Goal: Use online tool/utility: Utilize a website feature to perform a specific function

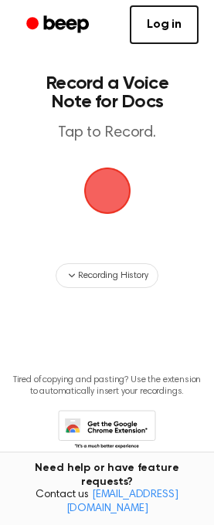
click at [108, 184] on span "button" at bounding box center [107, 190] width 43 height 43
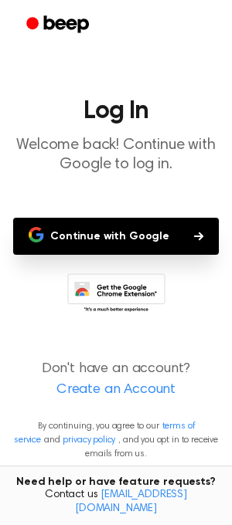
click at [144, 229] on button "Continue with Google" at bounding box center [116, 236] width 206 height 37
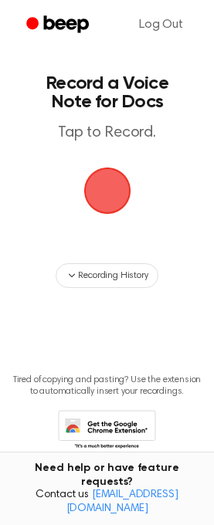
click at [105, 188] on span "button" at bounding box center [107, 190] width 43 height 43
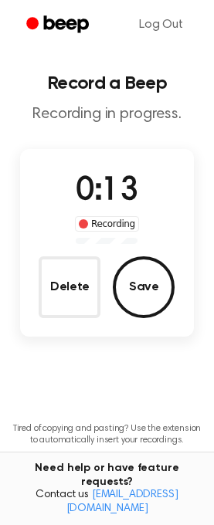
scroll to position [69, 0]
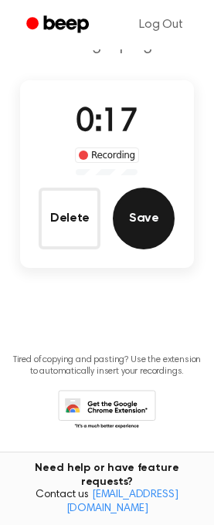
click at [150, 219] on button "Save" at bounding box center [144, 219] width 62 height 62
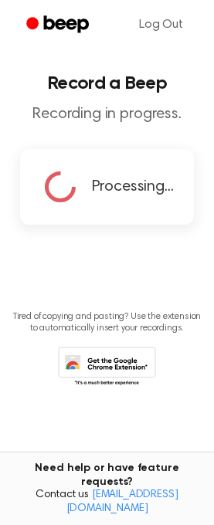
scroll to position [0, 0]
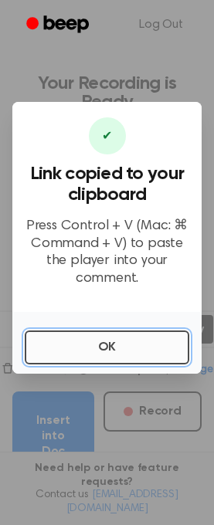
click at [66, 348] on button "OK" at bounding box center [107, 348] width 165 height 34
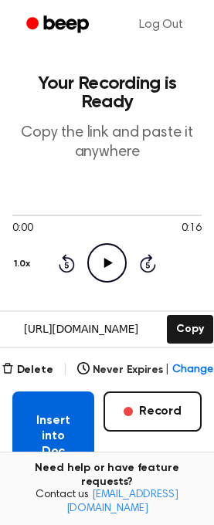
click at [61, 425] on button "Insert into Doc" at bounding box center [53, 437] width 82 height 90
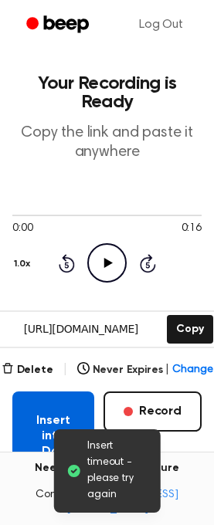
click at [67, 418] on button "Insert into Doc" at bounding box center [53, 437] width 82 height 90
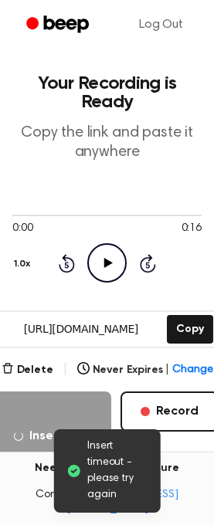
click at [112, 260] on icon "Play Audio" at bounding box center [106, 262] width 39 height 39
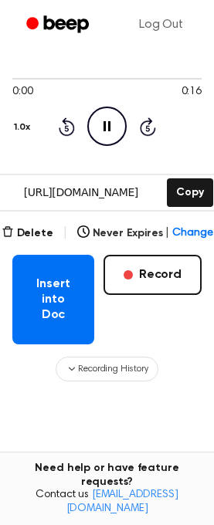
scroll to position [127, 0]
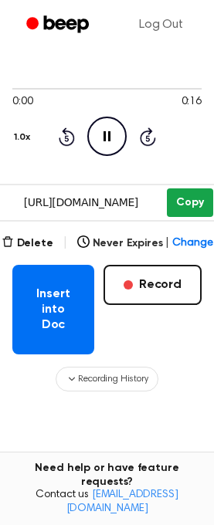
click at [180, 206] on button "Copy" at bounding box center [190, 203] width 46 height 29
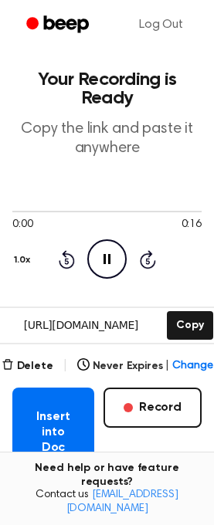
scroll to position [0, 0]
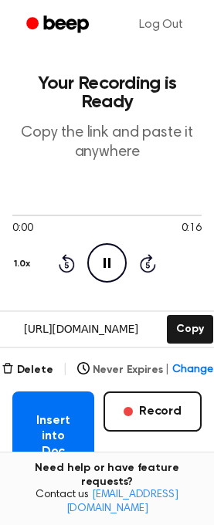
click at [178, 364] on span "Change" at bounding box center [192, 370] width 40 height 16
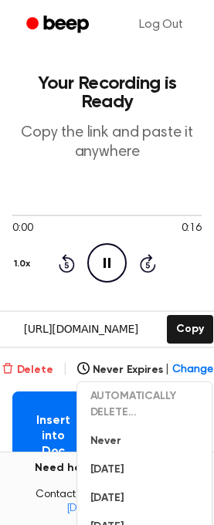
click at [43, 372] on button "Delete" at bounding box center [28, 370] width 52 height 16
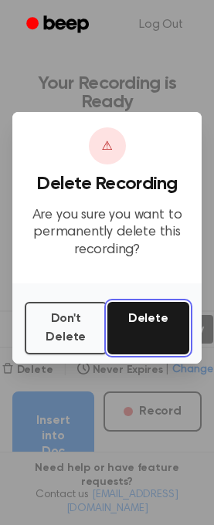
click at [130, 326] on button "Delete" at bounding box center [148, 328] width 83 height 53
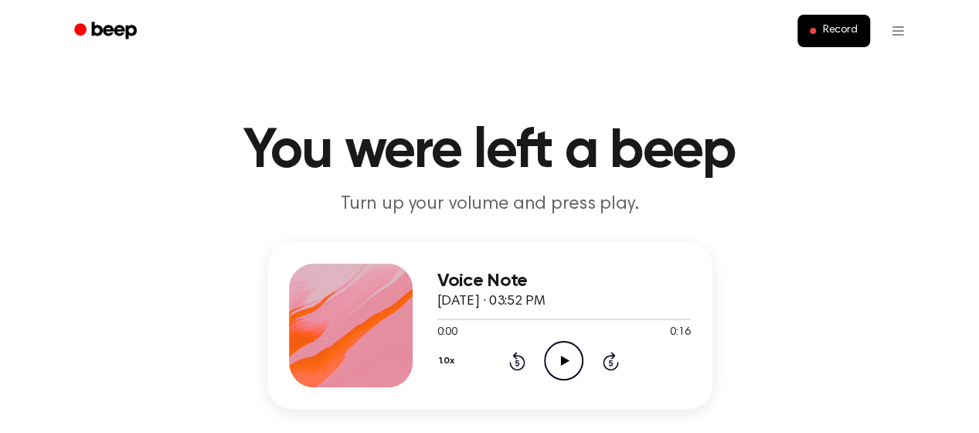
click at [558, 361] on icon "Play Audio" at bounding box center [563, 360] width 39 height 39
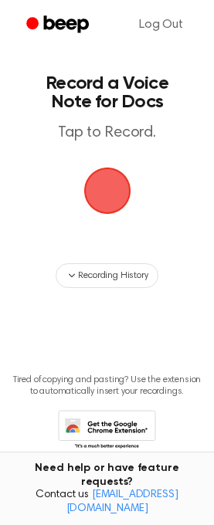
click at [108, 192] on span "button" at bounding box center [106, 191] width 53 height 53
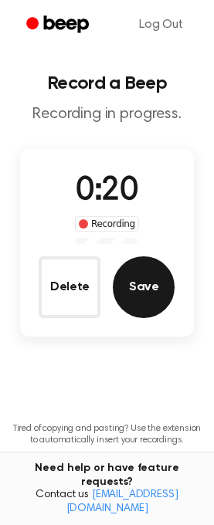
click at [144, 289] on button "Save" at bounding box center [144, 287] width 62 height 62
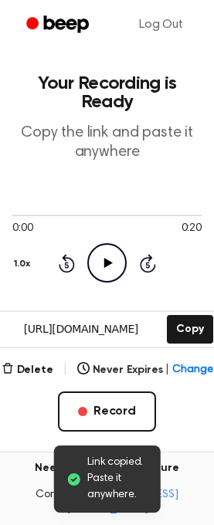
click at [99, 261] on icon "Play Audio" at bounding box center [106, 262] width 39 height 39
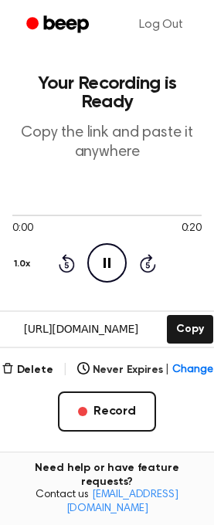
click at [104, 261] on icon at bounding box center [107, 263] width 7 height 10
click at [107, 260] on icon at bounding box center [108, 263] width 8 height 10
